Goal: Task Accomplishment & Management: Manage account settings

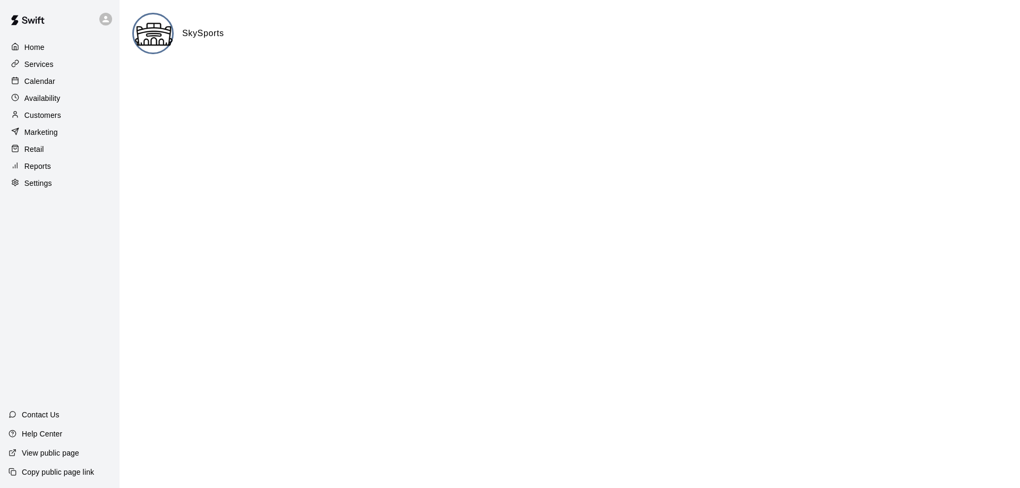
click at [43, 78] on p "Calendar" at bounding box center [39, 81] width 31 height 11
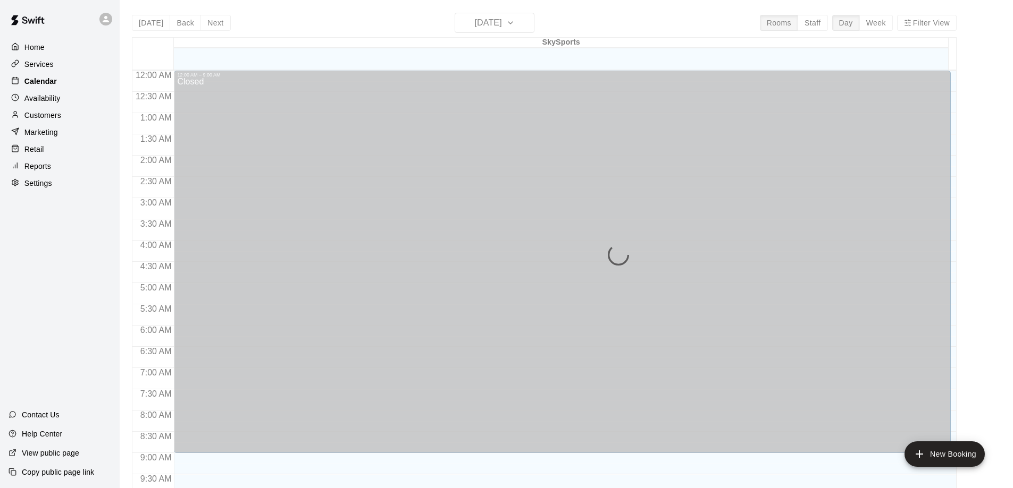
scroll to position [559, 0]
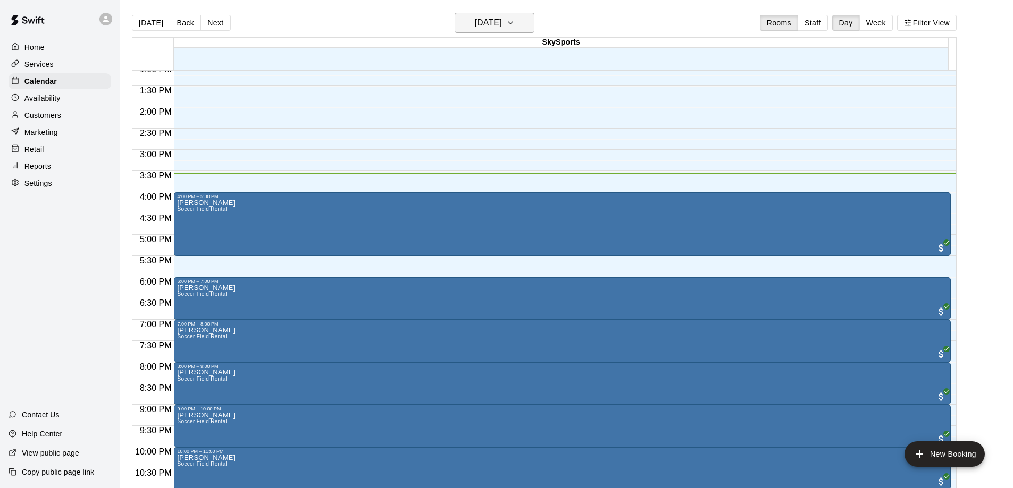
click at [502, 23] on h6 "[DATE]" at bounding box center [488, 22] width 27 height 15
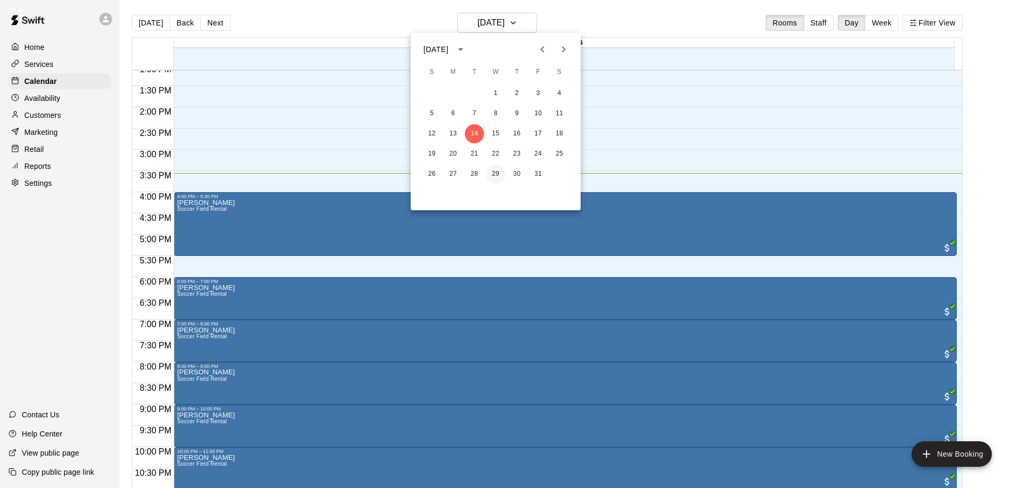
click at [497, 171] on button "29" at bounding box center [495, 174] width 19 height 19
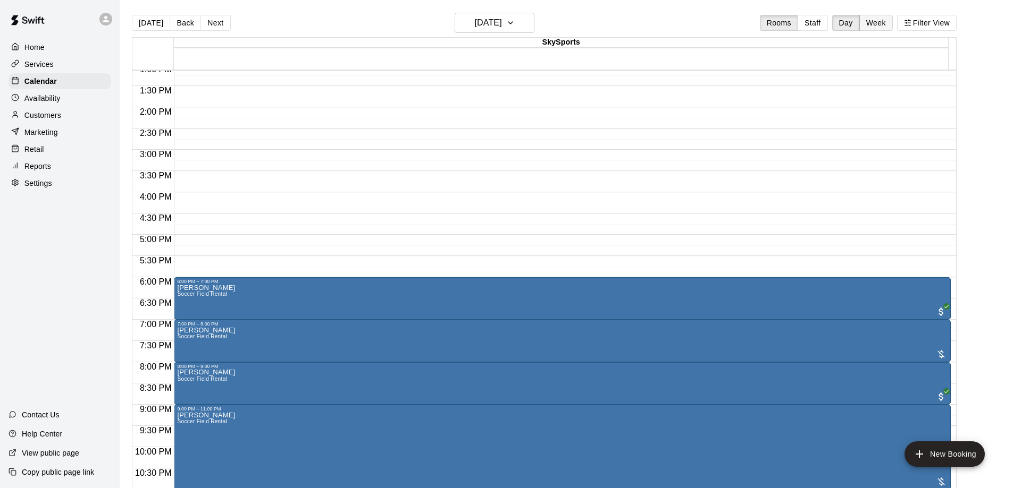
click at [875, 23] on button "Week" at bounding box center [875, 23] width 33 height 16
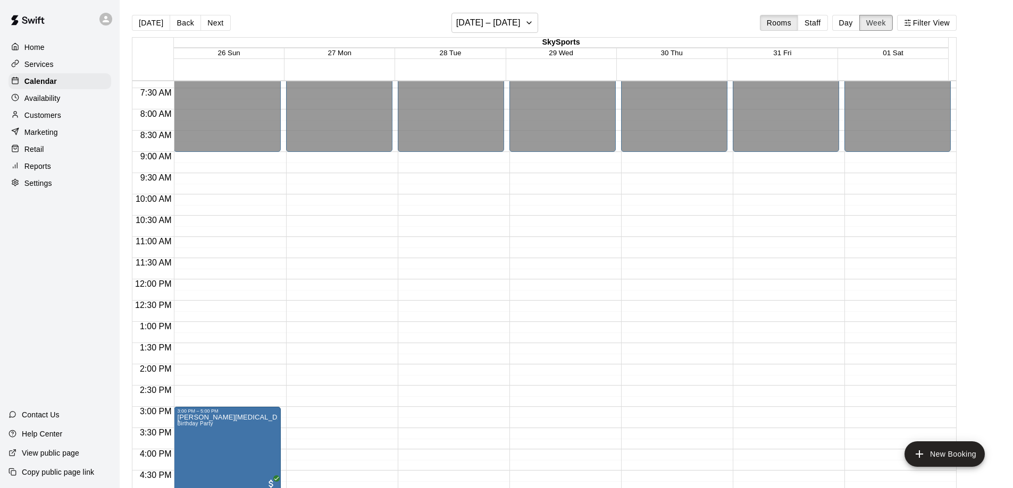
scroll to position [284, 0]
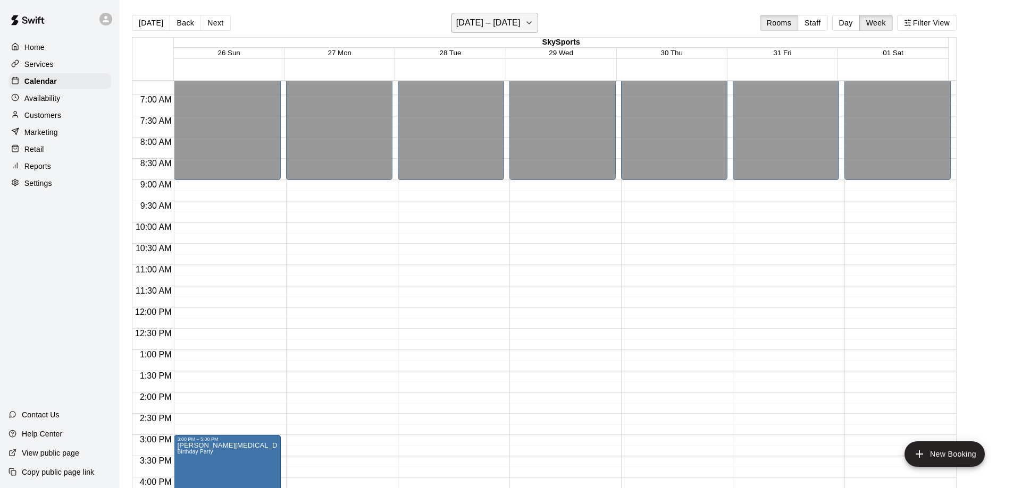
click at [518, 21] on h6 "[DATE] – [DATE]" at bounding box center [488, 22] width 64 height 15
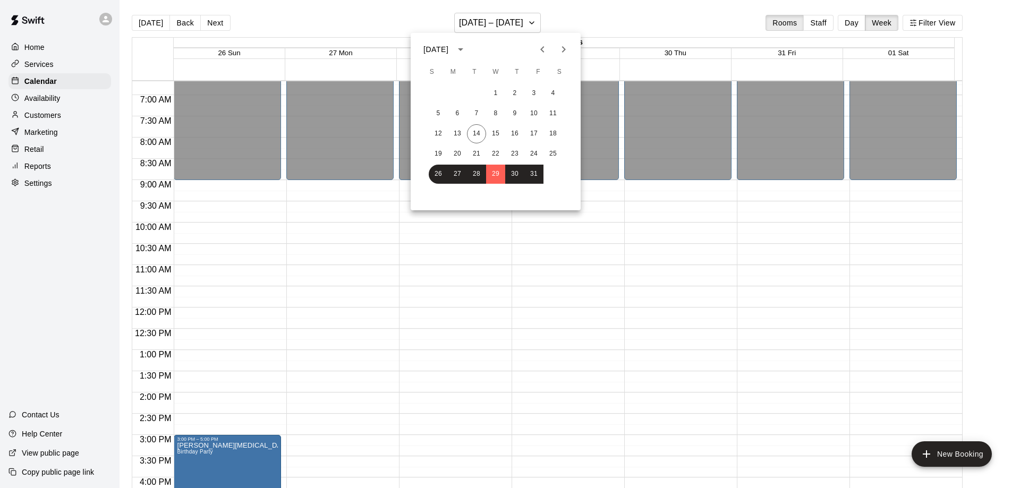
click at [568, 46] on icon "Next month" at bounding box center [564, 49] width 13 height 13
click at [499, 114] on button "5" at bounding box center [495, 113] width 19 height 19
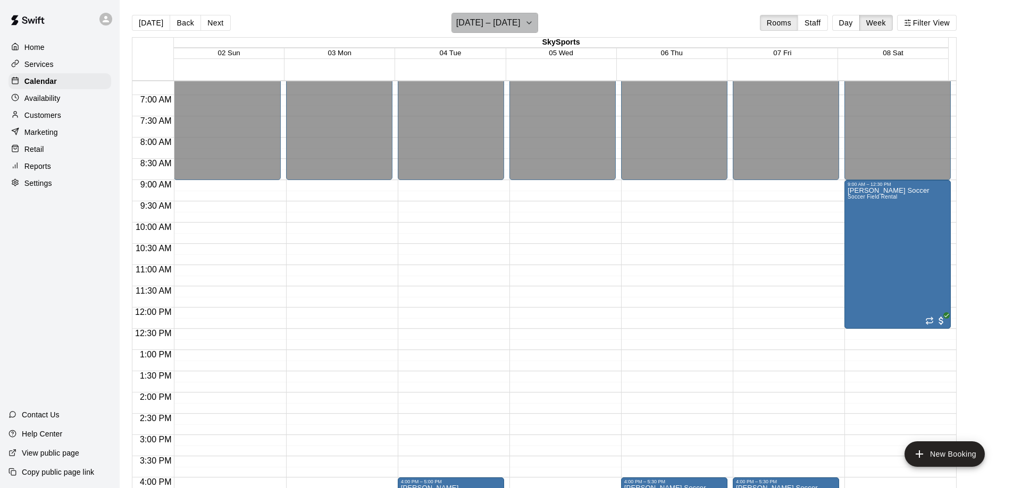
click at [528, 21] on button "[DATE] – [DATE]" at bounding box center [494, 23] width 87 height 20
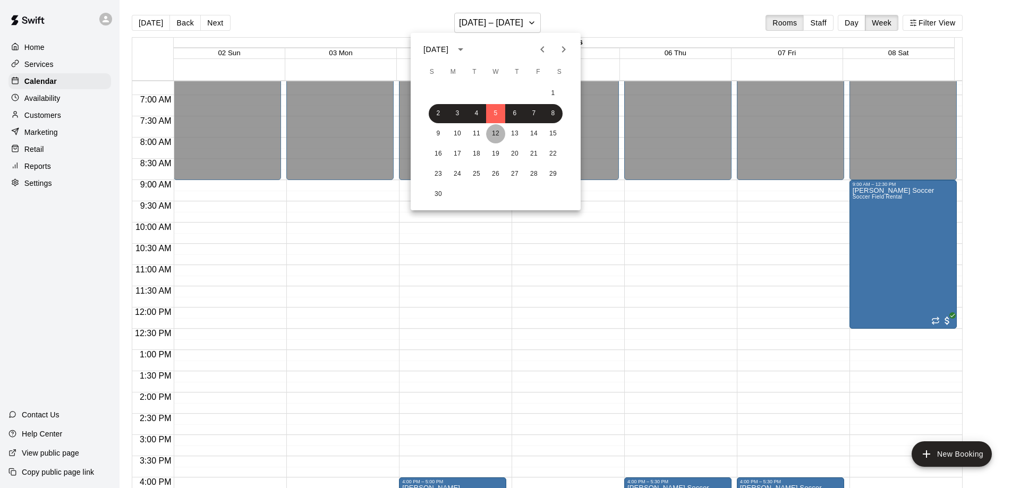
click at [502, 137] on button "12" at bounding box center [495, 133] width 19 height 19
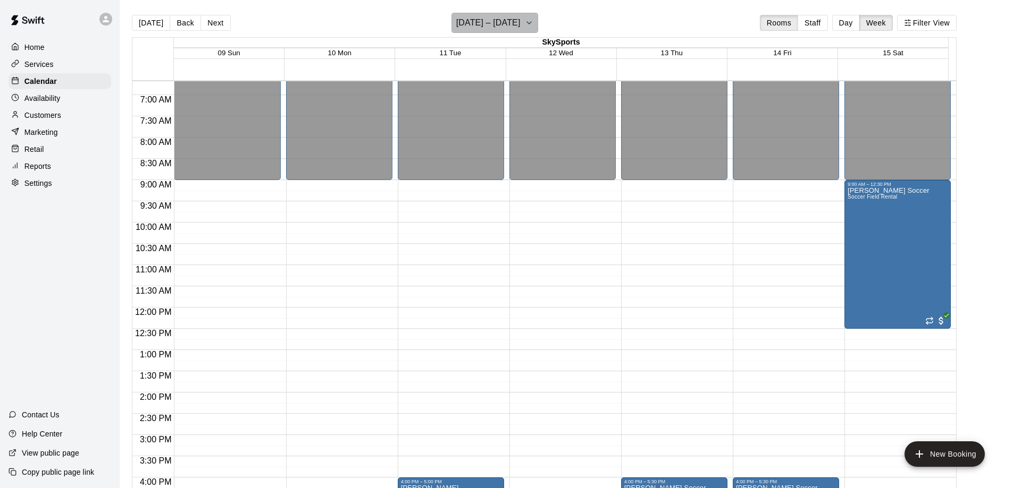
click at [517, 21] on h6 "[DATE] – [DATE]" at bounding box center [488, 22] width 64 height 15
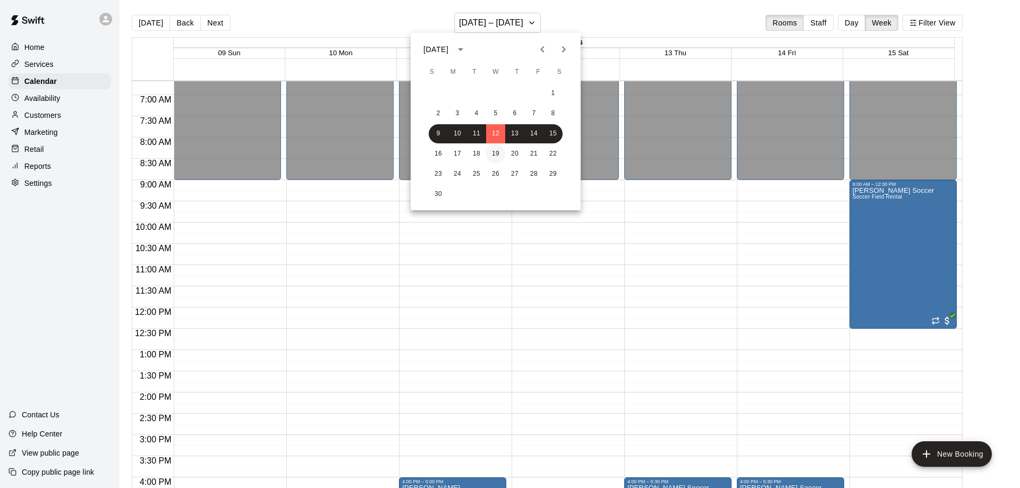
click at [501, 149] on button "19" at bounding box center [495, 154] width 19 height 19
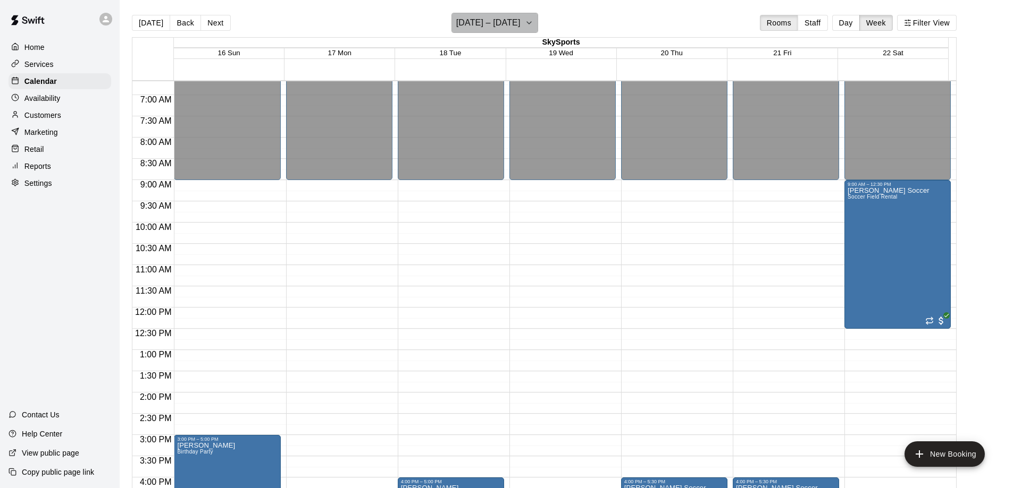
click at [528, 26] on button "[DATE] – [DATE]" at bounding box center [494, 23] width 87 height 20
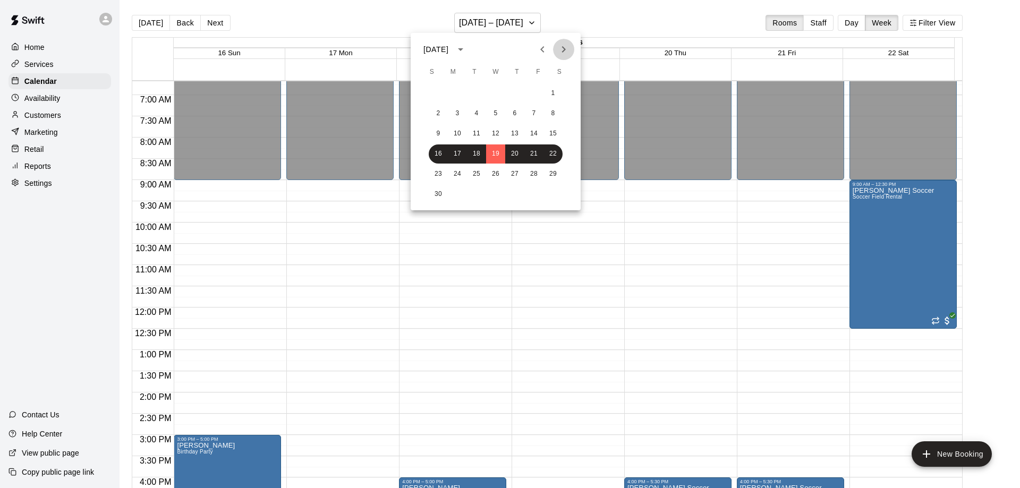
click at [566, 48] on icon "Next month" at bounding box center [564, 49] width 13 height 13
click at [497, 89] on button "3" at bounding box center [495, 93] width 19 height 19
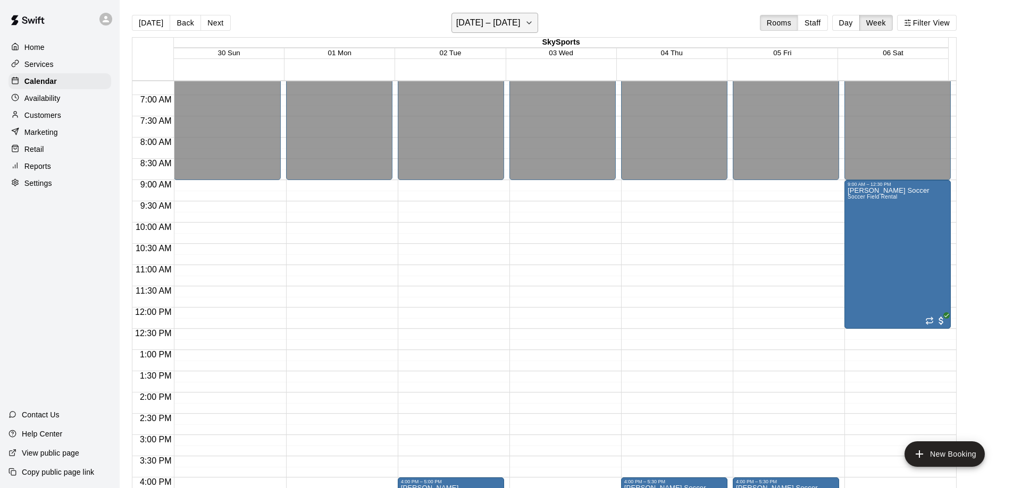
click at [520, 27] on h6 "[DATE] – [DATE]" at bounding box center [488, 22] width 64 height 15
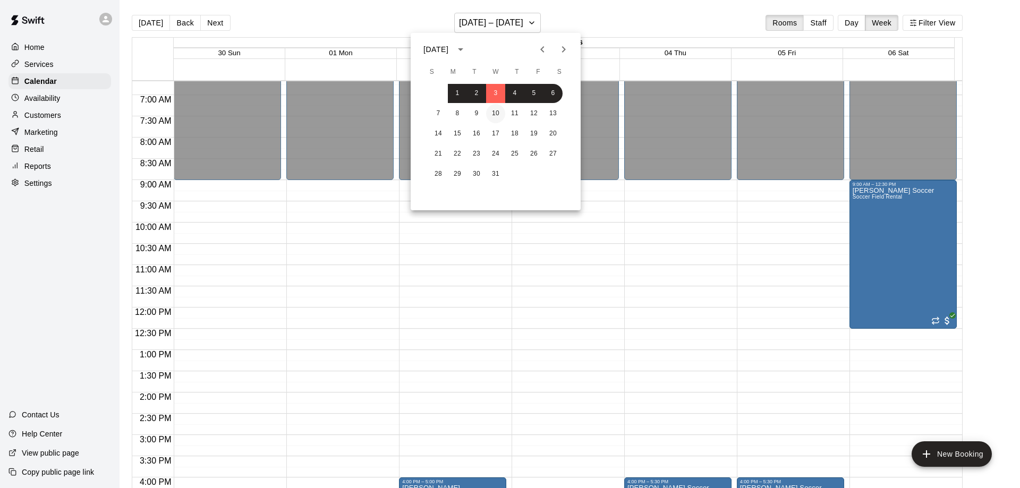
click at [503, 115] on button "10" at bounding box center [495, 113] width 19 height 19
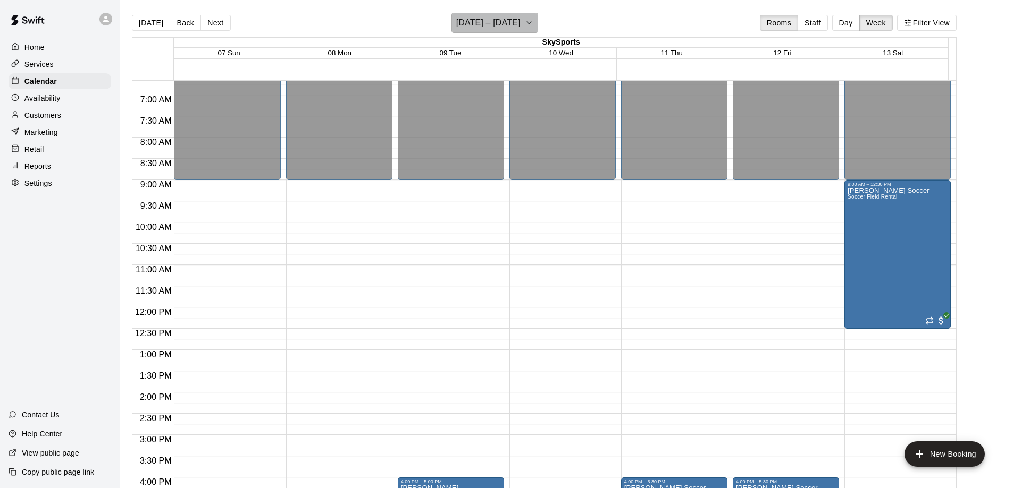
click at [520, 27] on h6 "[DATE] – [DATE]" at bounding box center [488, 22] width 64 height 15
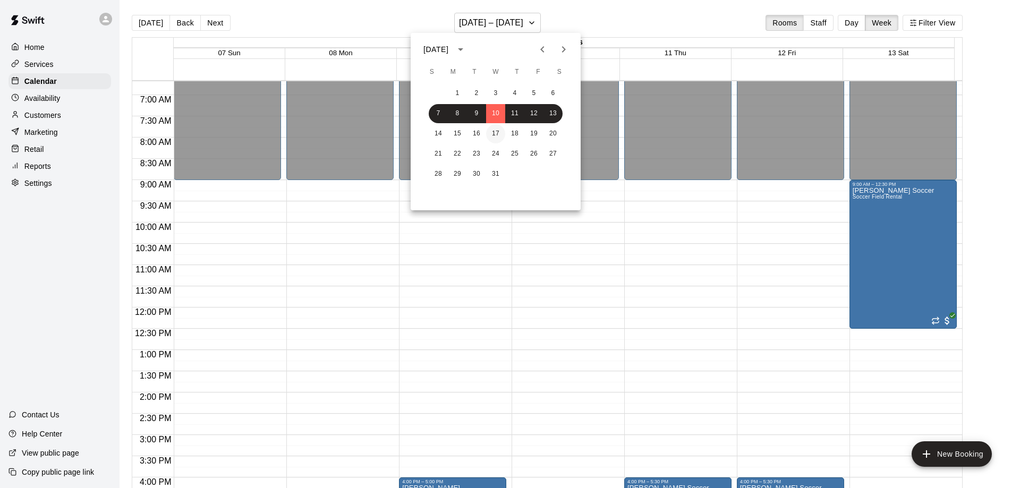
click at [496, 130] on button "17" at bounding box center [495, 133] width 19 height 19
